Goal: Information Seeking & Learning: Learn about a topic

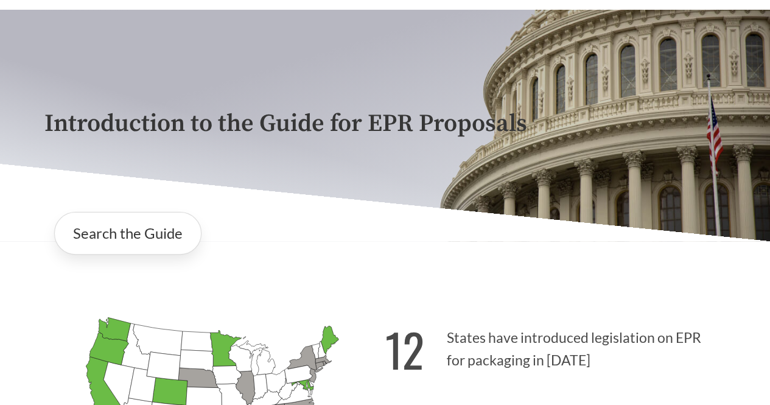
scroll to position [62, 0]
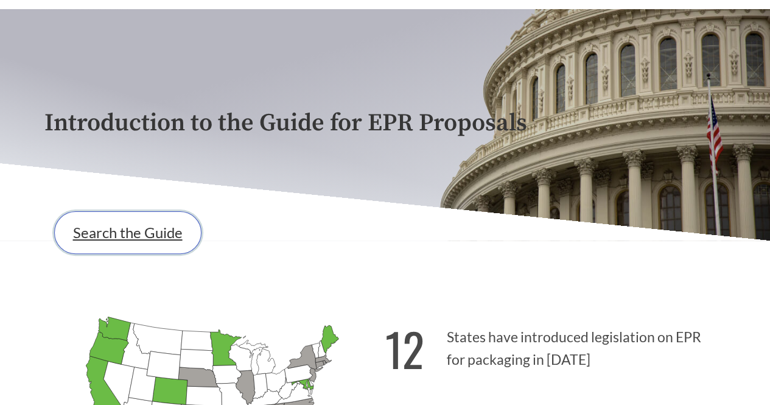
click at [166, 245] on link "Search the Guide" at bounding box center [127, 232] width 147 height 43
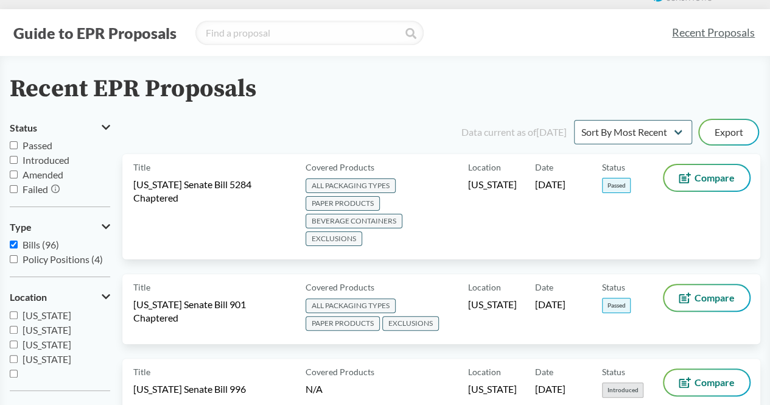
scroll to position [263, 0]
click at [11, 357] on input "[US_STATE]" at bounding box center [14, 358] width 8 height 8
checkbox input "true"
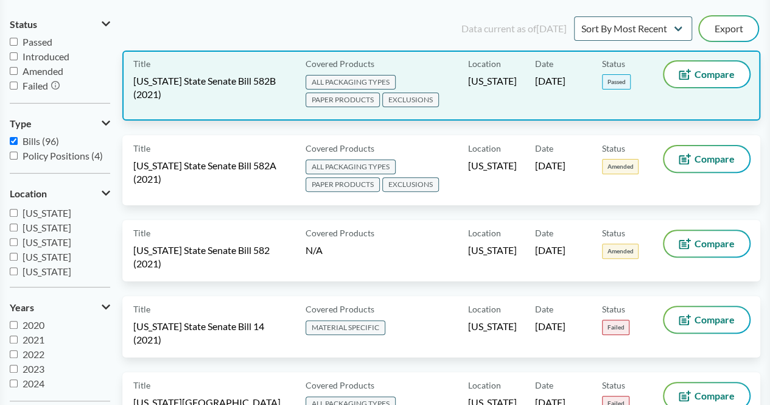
scroll to position [104, 0]
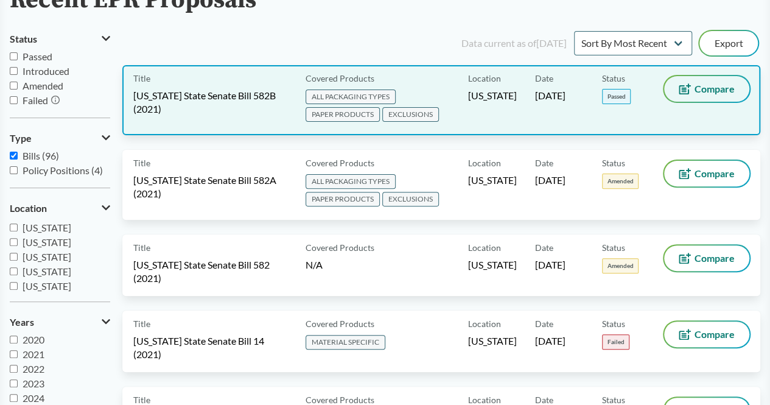
click at [682, 89] on icon at bounding box center [683, 90] width 5 height 5
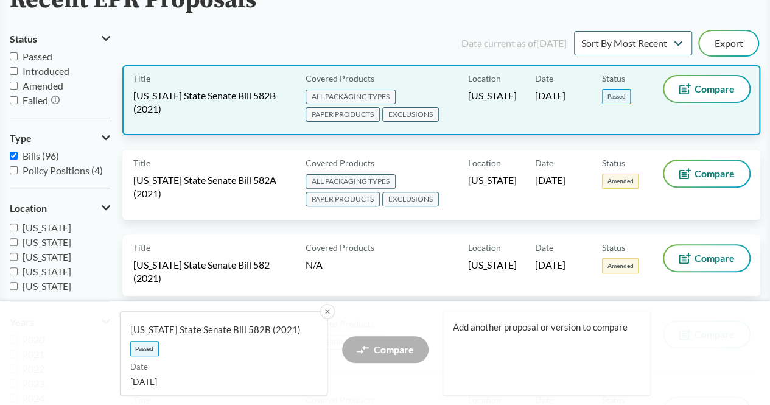
click at [437, 80] on div "Covered Products ALL PACKAGING TYPES PAPER PRODUCTS EXCLUSIONS" at bounding box center [384, 100] width 167 height 48
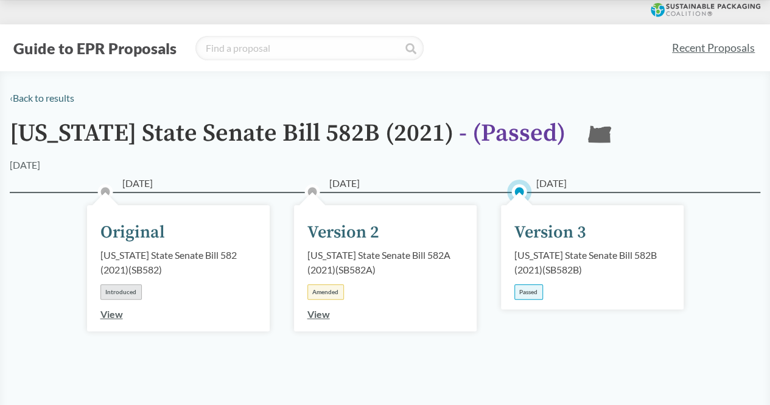
click at [302, 61] on div "Guide to EPR Proposals Recent Proposals" at bounding box center [385, 47] width 770 height 47
click at [295, 54] on input "search" at bounding box center [309, 48] width 228 height 24
type input "[US_STATE]"
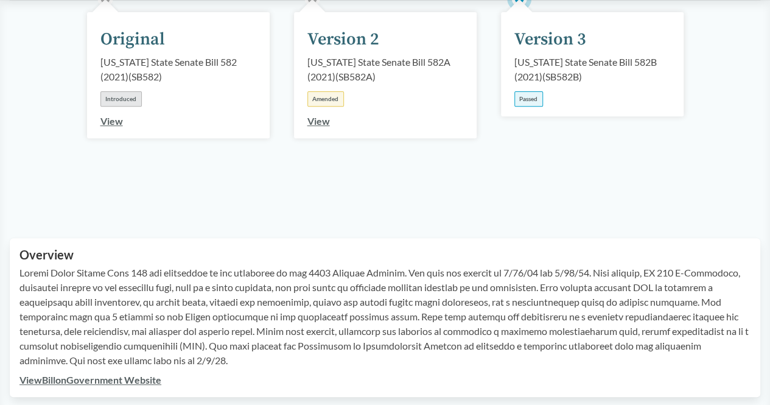
scroll to position [194, 0]
click at [336, 284] on p at bounding box center [384, 316] width 731 height 102
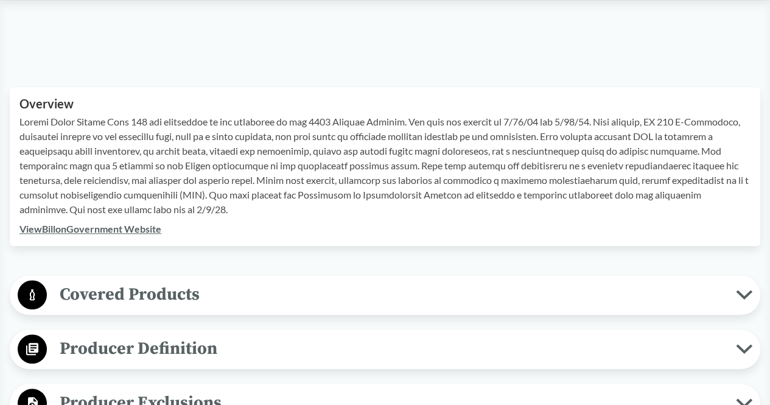
scroll to position [345, 0]
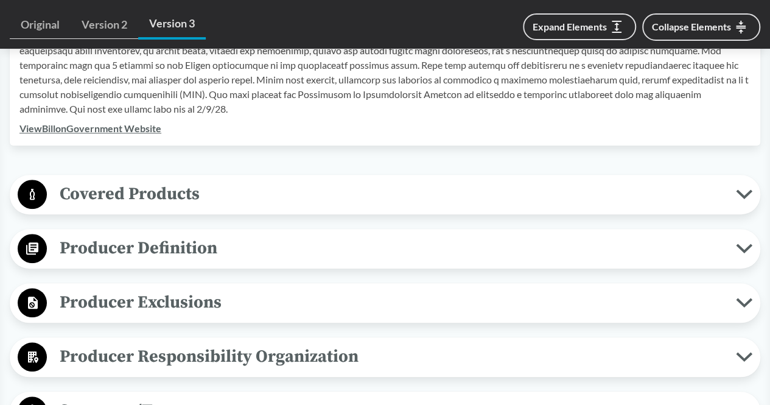
click at [208, 199] on span "Covered Products" at bounding box center [391, 193] width 689 height 27
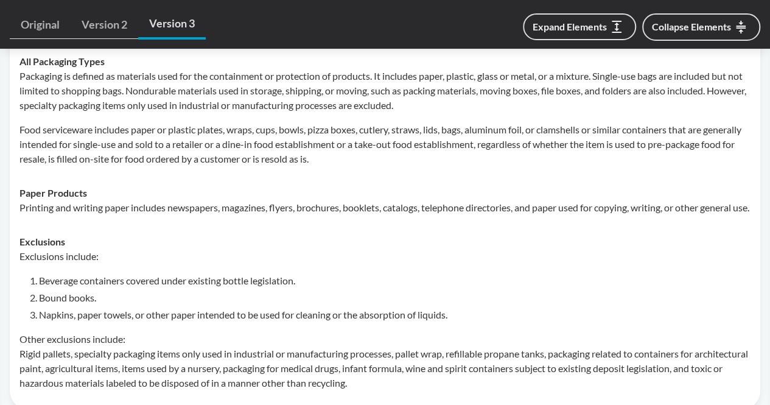
scroll to position [550, 0]
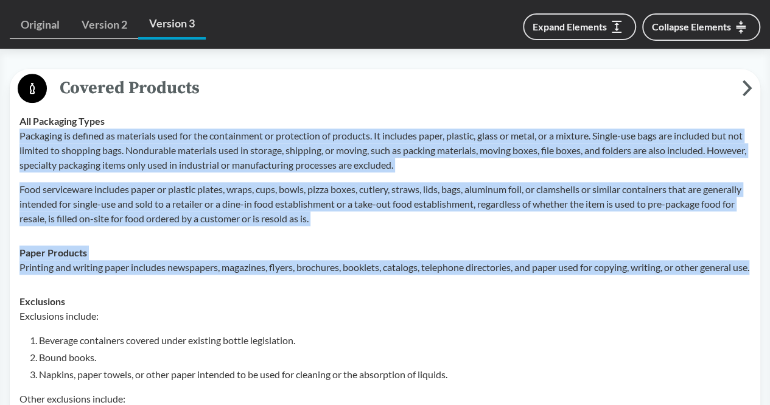
drag, startPoint x: 21, startPoint y: 136, endPoint x: 138, endPoint y: 281, distance: 186.1
click at [138, 281] on tbody "All Packaging Types Packaging is defined as materials used for the containment …" at bounding box center [385, 281] width 742 height 355
copy tbody "Packaging is defined as materials used for the containment or protection of pro…"
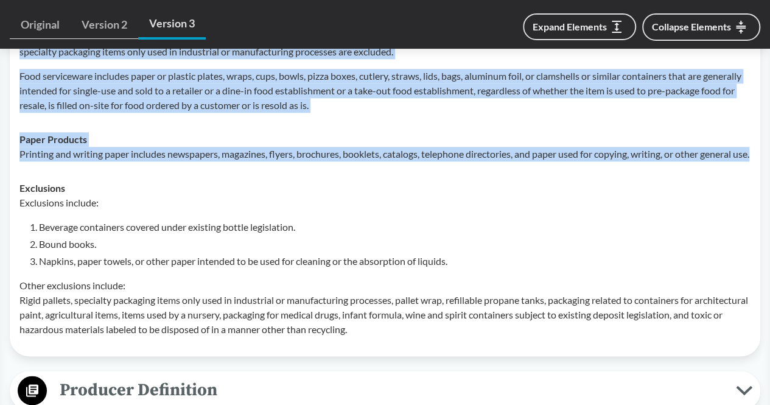
scroll to position [679, 0]
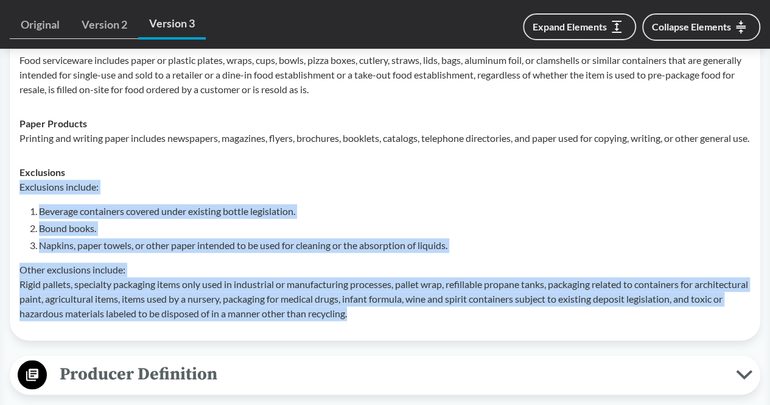
drag, startPoint x: 19, startPoint y: 200, endPoint x: 407, endPoint y: 334, distance: 410.2
click at [407, 321] on div "Exclusions include: Beverage containers covered under existing bottle legislati…" at bounding box center [384, 250] width 731 height 141
copy div "Exclusions include: Beverage containers covered under existing bottle legislati…"
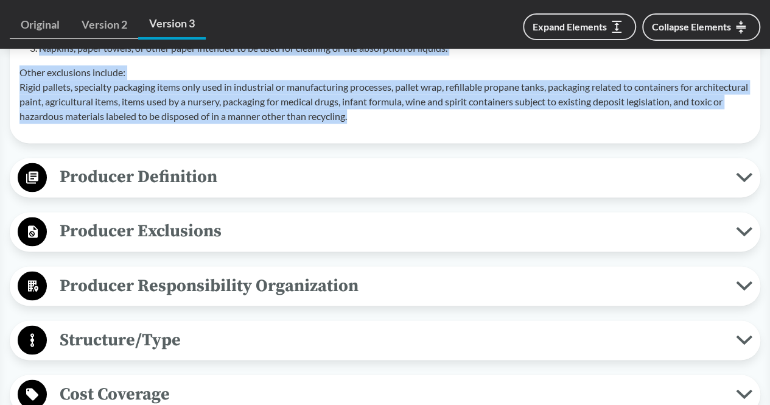
scroll to position [877, 0]
click at [264, 183] on span "Producer Definition" at bounding box center [391, 176] width 689 height 27
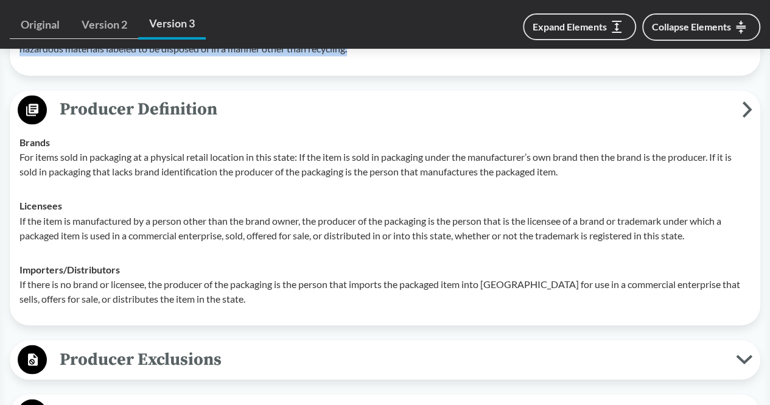
scroll to position [945, 0]
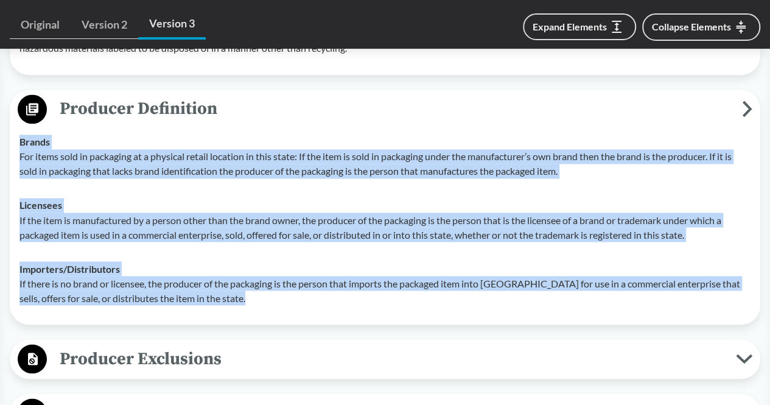
drag, startPoint x: 16, startPoint y: 154, endPoint x: 251, endPoint y: 309, distance: 281.3
click at [251, 309] on tbody "Brands For items sold in packaging at a physical retail location in this state:…" at bounding box center [385, 220] width 742 height 190
copy tbody "Brands For items sold in packaging at a physical retail location in this state:…"
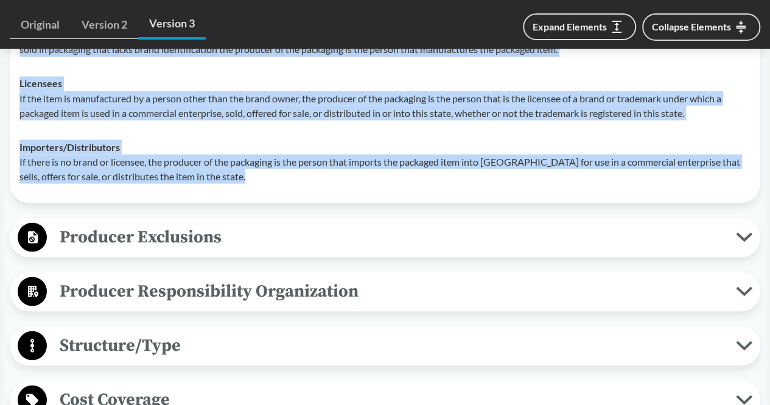
scroll to position [1069, 0]
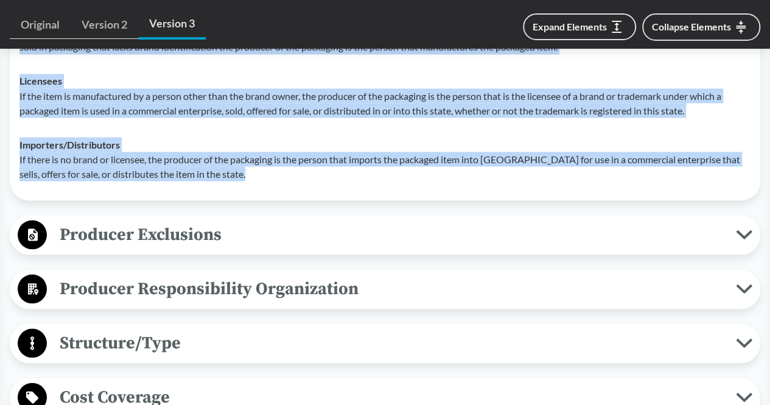
click at [236, 248] on span "Producer Exclusions" at bounding box center [391, 233] width 689 height 27
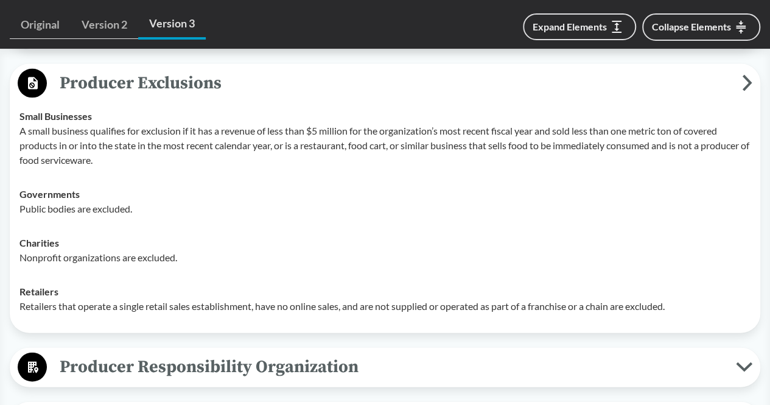
scroll to position [1220, 0]
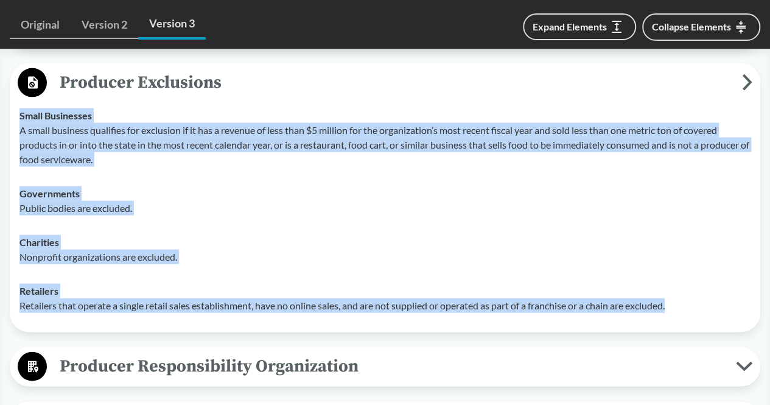
drag, startPoint x: 19, startPoint y: 130, endPoint x: 677, endPoint y: 317, distance: 683.5
click at [677, 317] on tbody "Small Businesses A small business qualifies for exclusion if it has a revenue o…" at bounding box center [385, 211] width 742 height 224
copy tbody "Small Businesses A small business qualifies for exclusion if it has a revenue o…"
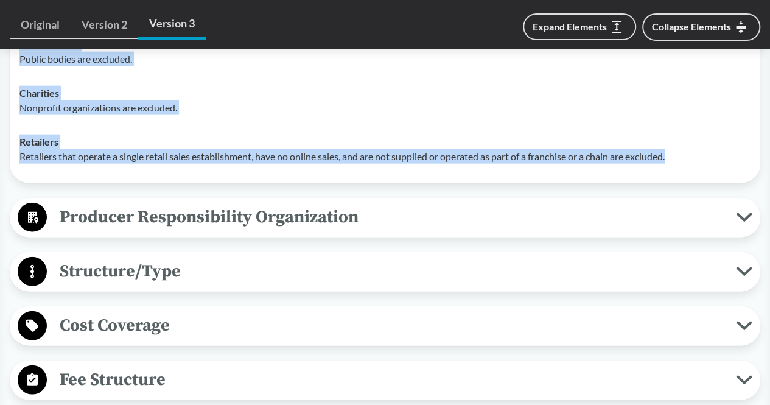
scroll to position [1393, 0]
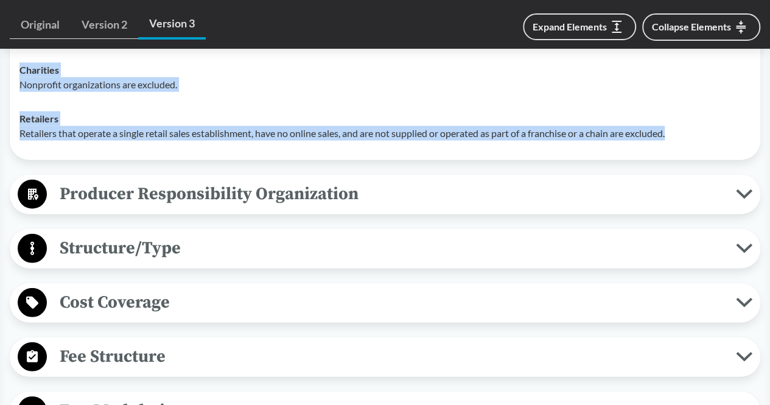
click at [226, 210] on button "Producer Responsibility Organization" at bounding box center [385, 194] width 742 height 31
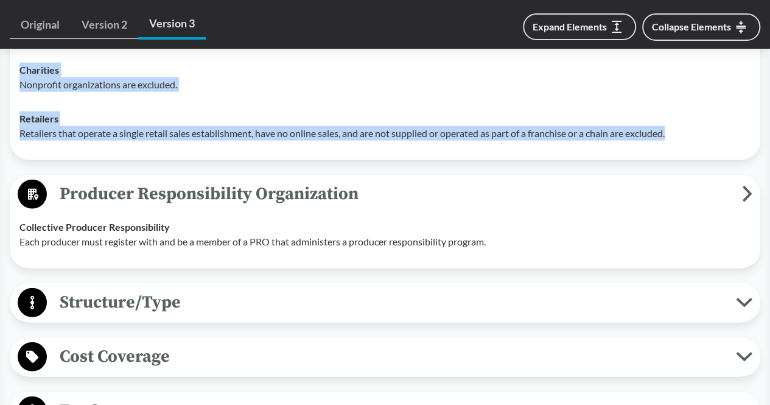
scroll to position [1419, 0]
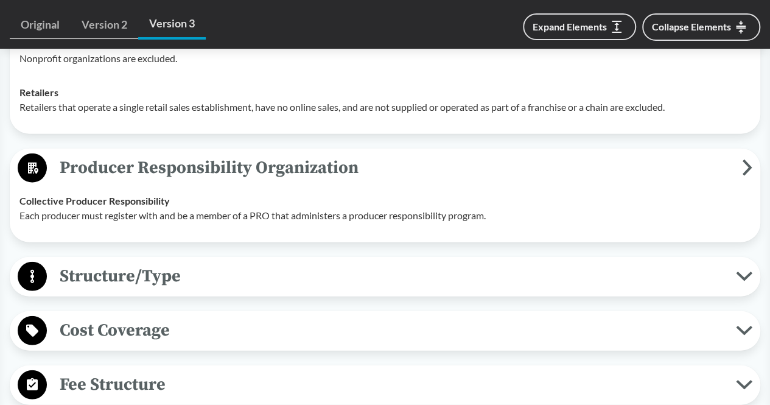
drag, startPoint x: 491, startPoint y: 217, endPoint x: 341, endPoint y: 206, distance: 149.6
click at [341, 206] on td "Collective Producer Responsibility Each producer must register with and be a me…" at bounding box center [385, 208] width 742 height 49
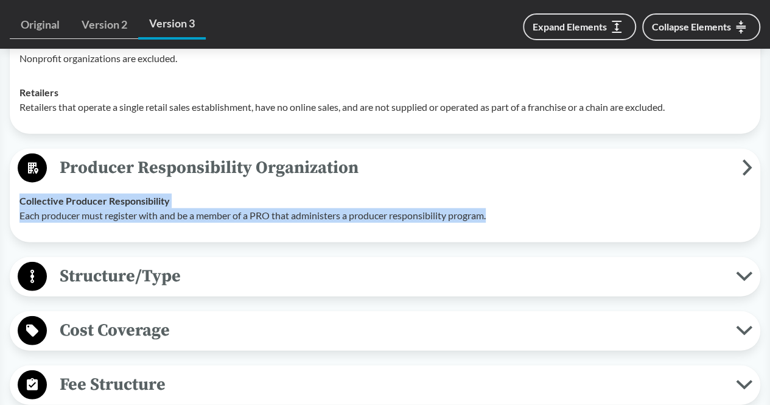
drag, startPoint x: 18, startPoint y: 213, endPoint x: 500, endPoint y: 224, distance: 482.2
click at [500, 224] on td "Collective Producer Responsibility Each producer must register with and be a me…" at bounding box center [385, 208] width 742 height 49
copy div "Collective Producer Responsibility Each producer must register with and be a me…"
click at [138, 290] on span "Structure/Type" at bounding box center [391, 275] width 689 height 27
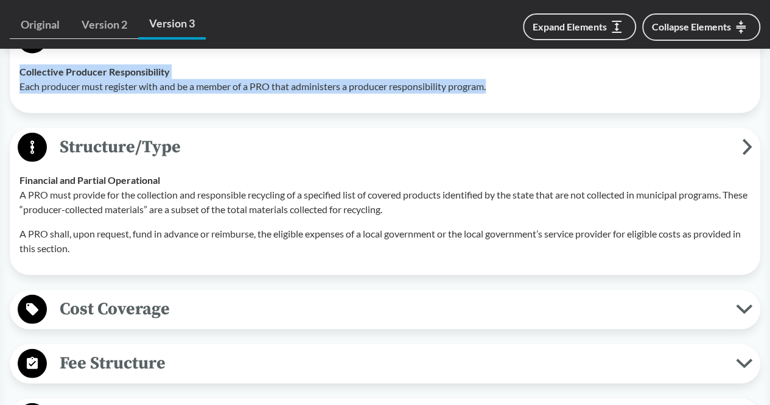
scroll to position [1563, 0]
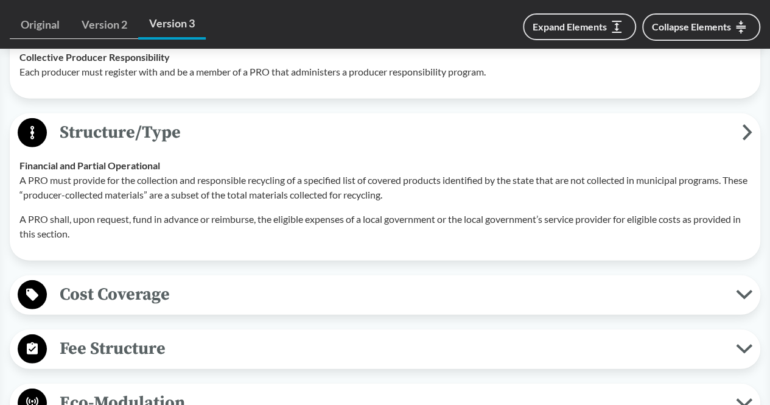
drag, startPoint x: 82, startPoint y: 239, endPoint x: 20, endPoint y: 195, distance: 75.5
click at [20, 195] on div "A PRO must provide for the collection and responsible recycling of a specified …" at bounding box center [384, 207] width 731 height 68
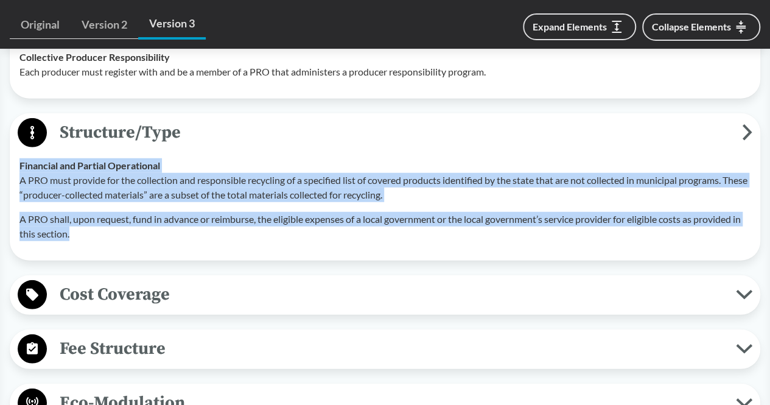
drag, startPoint x: 19, startPoint y: 180, endPoint x: 93, endPoint y: 244, distance: 97.9
click at [93, 241] on div "Financial and Partial Operational A PRO must provide for the collection and res…" at bounding box center [384, 199] width 731 height 83
copy div "Financial and Partial Operational A PRO must provide for the collection and res…"
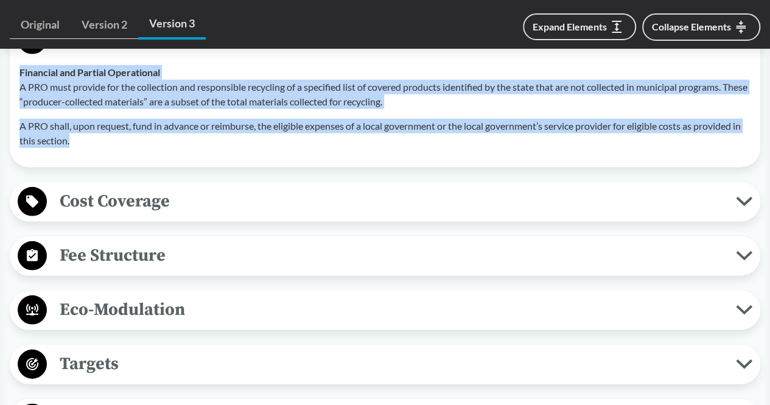
scroll to position [1675, 0]
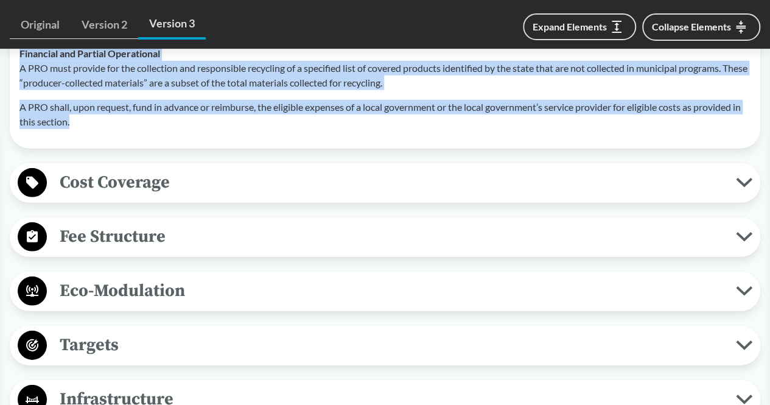
click at [181, 243] on span "Fee Structure" at bounding box center [391, 236] width 689 height 27
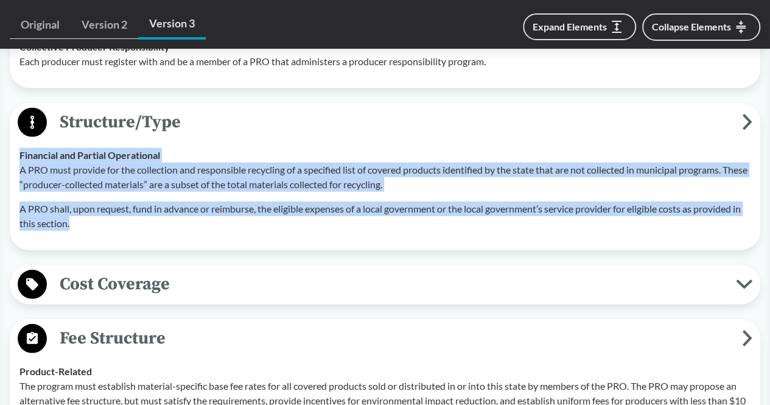
scroll to position [1563, 0]
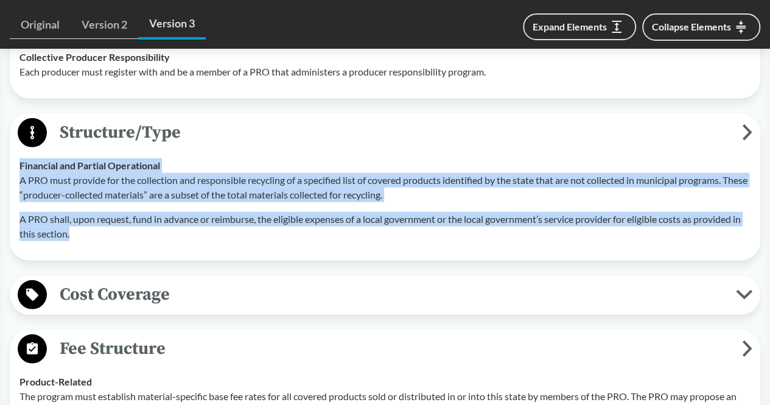
copy div "Financial and Partial Operational A PRO must provide for the collection and res…"
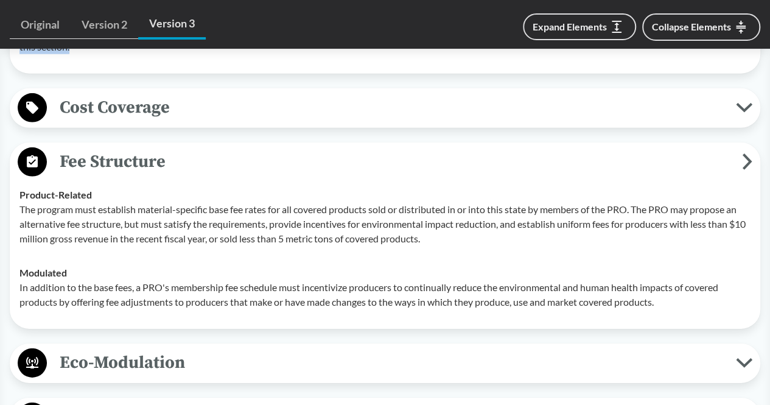
scroll to position [1751, 0]
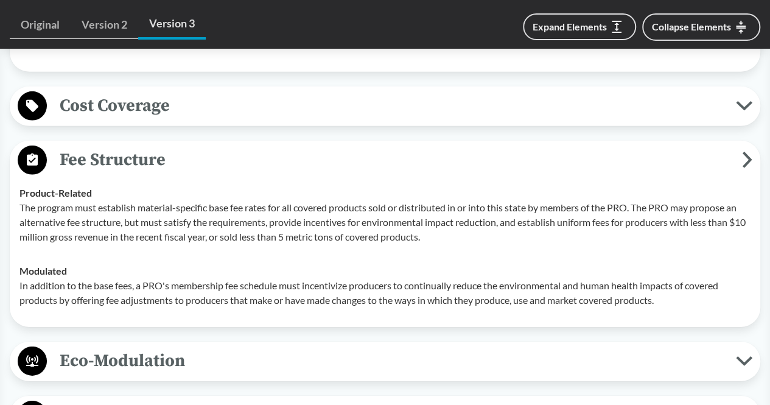
click at [21, 198] on strong "Product-Related" at bounding box center [55, 193] width 72 height 12
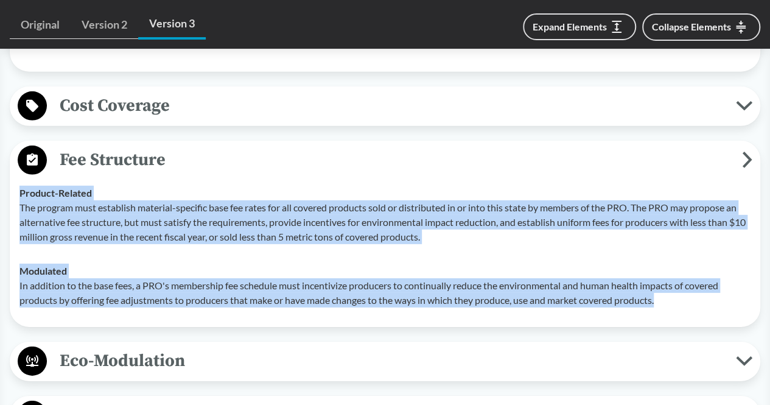
drag, startPoint x: 16, startPoint y: 201, endPoint x: 675, endPoint y: 318, distance: 669.4
click at [675, 317] on tbody "Product-Related The program must establish material-specific base fee rates for…" at bounding box center [385, 246] width 742 height 141
copy tbody "Product-Related The program must establish material-specific base fee rates for…"
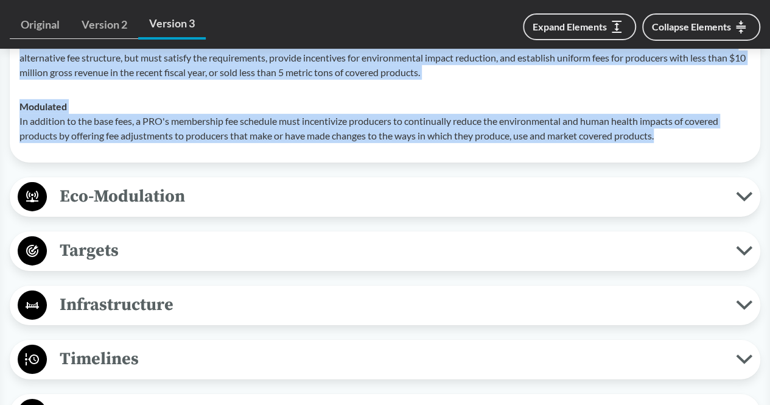
click at [267, 257] on span "Targets" at bounding box center [391, 250] width 689 height 27
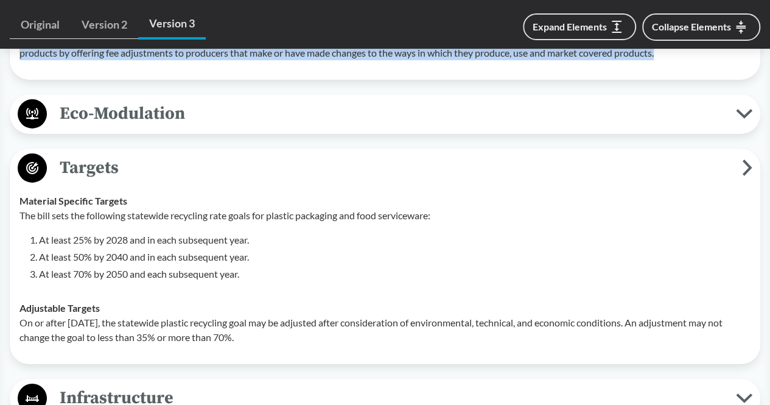
scroll to position [2022, 0]
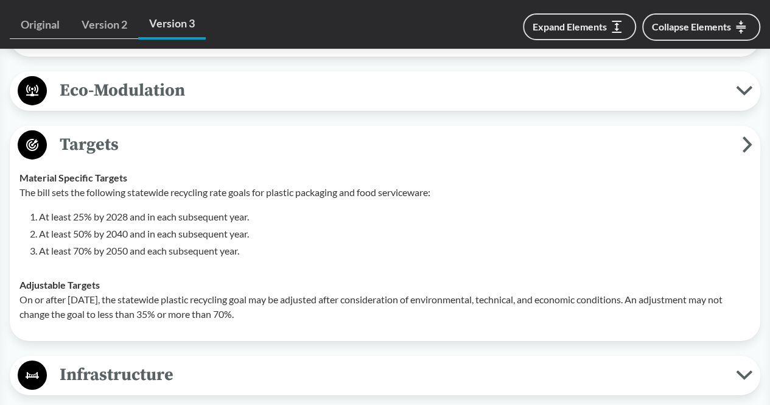
drag, startPoint x: 19, startPoint y: 192, endPoint x: 292, endPoint y: 322, distance: 302.2
click at [292, 322] on tbody "Material Specific Targets The bill sets the following statewide recycling rate …" at bounding box center [385, 246] width 742 height 170
copy tbody "Material Specific Targets The bill sets the following statewide recycling rate …"
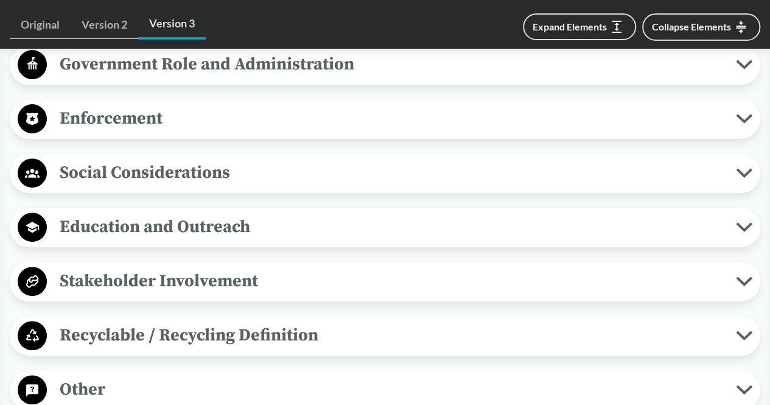
click at [256, 186] on span "Social Considerations" at bounding box center [391, 172] width 689 height 27
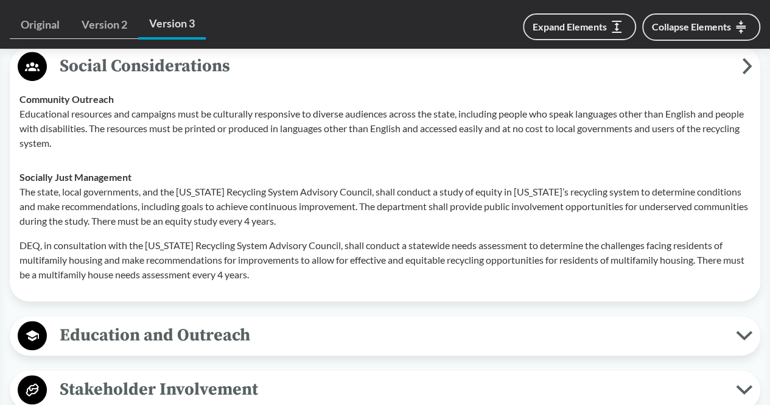
scroll to position [2546, 0]
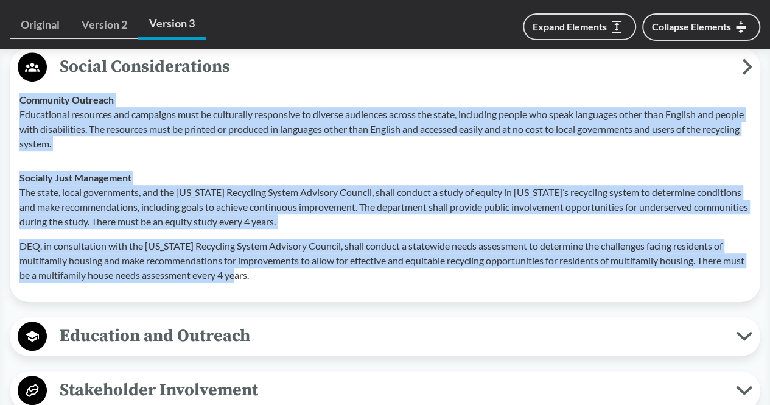
drag, startPoint x: 17, startPoint y: 109, endPoint x: 307, endPoint y: 285, distance: 339.3
click at [307, 285] on tbody "Community Outreach Educational resources and campaigns must be culturally respo…" at bounding box center [385, 187] width 742 height 209
copy tbody "Community Outreach Educational resources and campaigns must be culturally respo…"
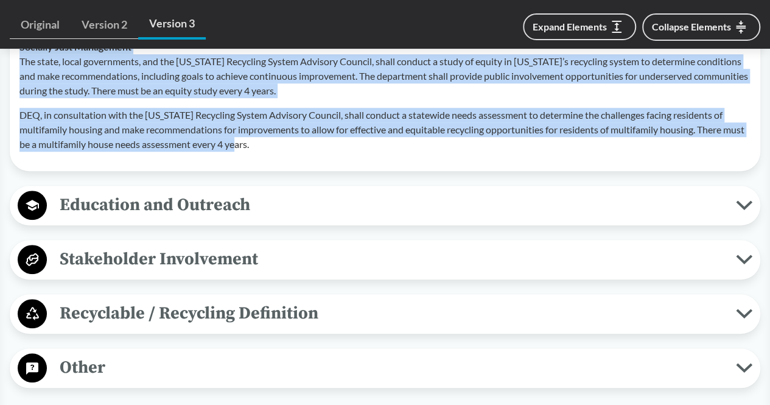
scroll to position [2701, 0]
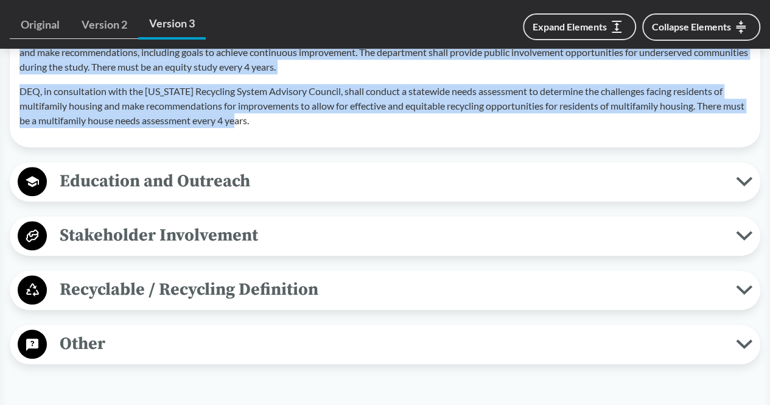
click at [289, 188] on span "Education and Outreach" at bounding box center [391, 180] width 689 height 27
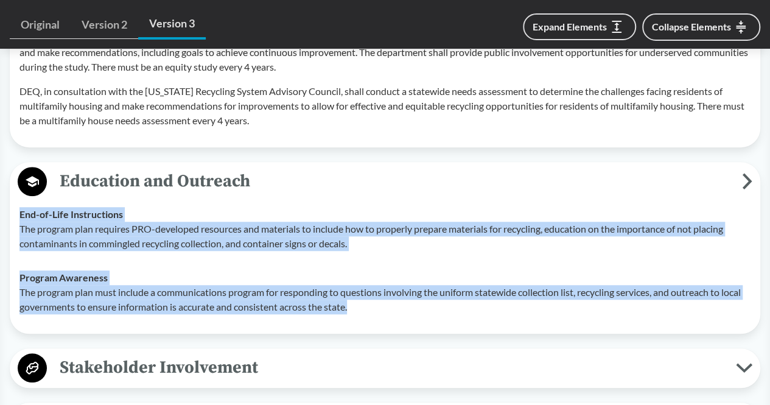
drag, startPoint x: 21, startPoint y: 223, endPoint x: 385, endPoint y: 316, distance: 375.0
click at [385, 316] on tbody "End-of-Life Instructions The program plan requires PRO-developed resources and …" at bounding box center [385, 260] width 742 height 127
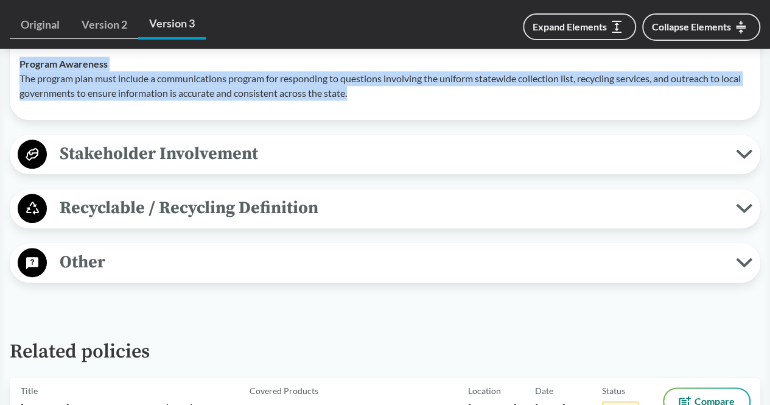
scroll to position [2916, 0]
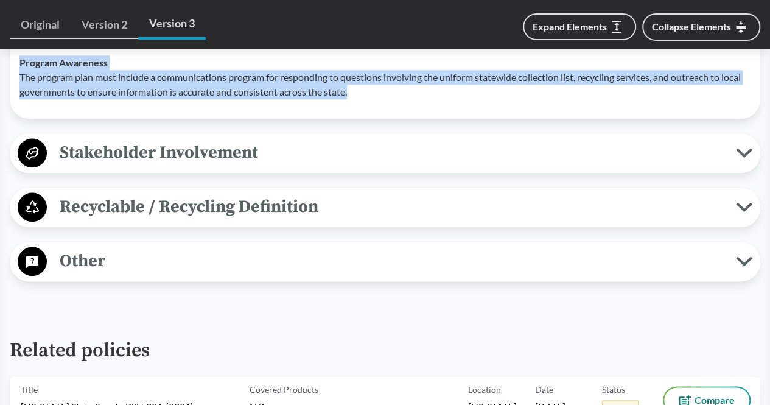
click at [355, 206] on span "Recyclable / Recycling Definition" at bounding box center [391, 206] width 689 height 27
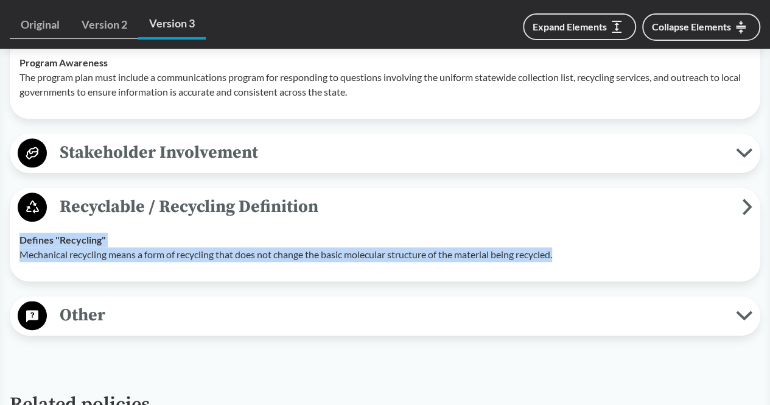
drag, startPoint x: 18, startPoint y: 250, endPoint x: 572, endPoint y: 264, distance: 554.7
click at [572, 264] on td "Defines "Recycling" Mechanical recycling means a form of recycling that does no…" at bounding box center [385, 247] width 742 height 49
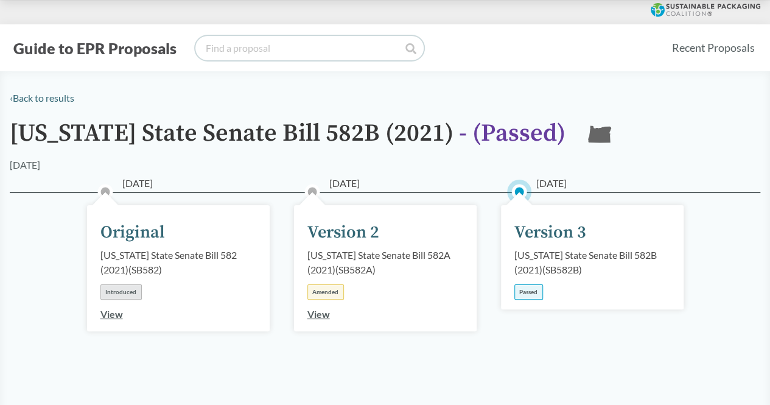
click at [343, 52] on input "search" at bounding box center [309, 48] width 228 height 24
type input "[US_STATE]"
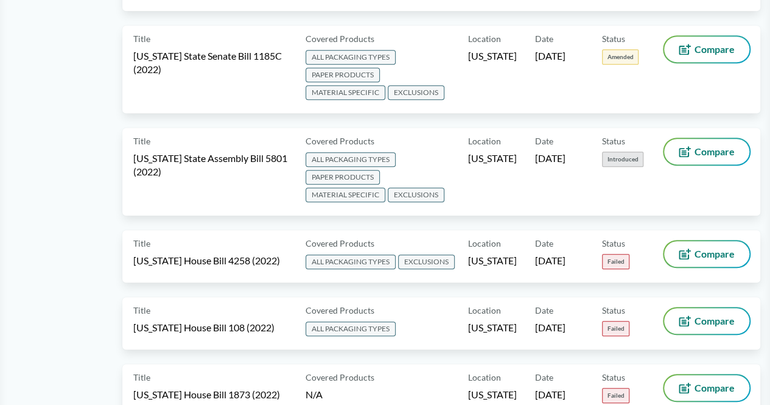
scroll to position [7371, 0]
